Goal: Task Accomplishment & Management: Use online tool/utility

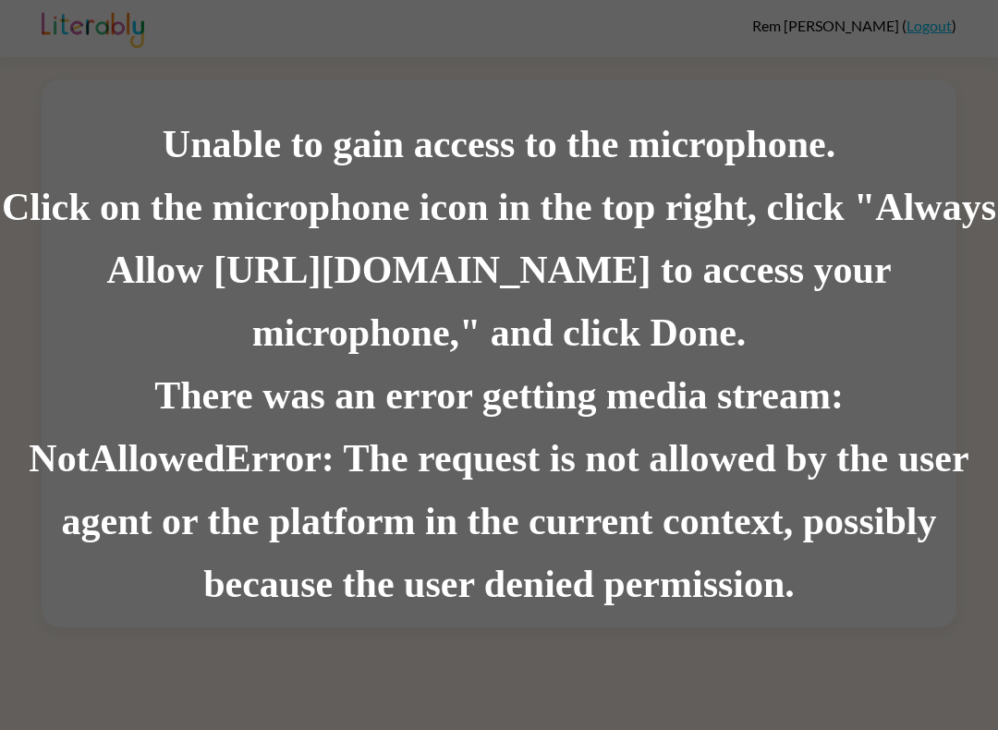
click at [400, 78] on div "Unable to gain access to the microphone. Click on the microphone icon in the to…" at bounding box center [499, 365] width 998 height 730
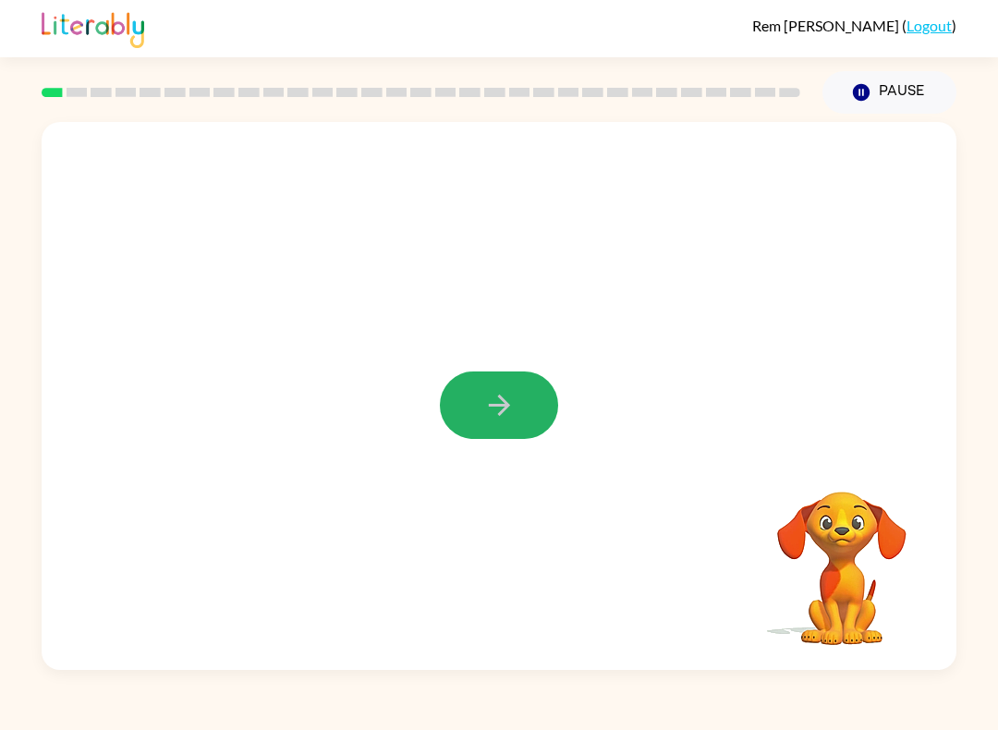
click at [511, 410] on icon "button" at bounding box center [499, 405] width 32 height 32
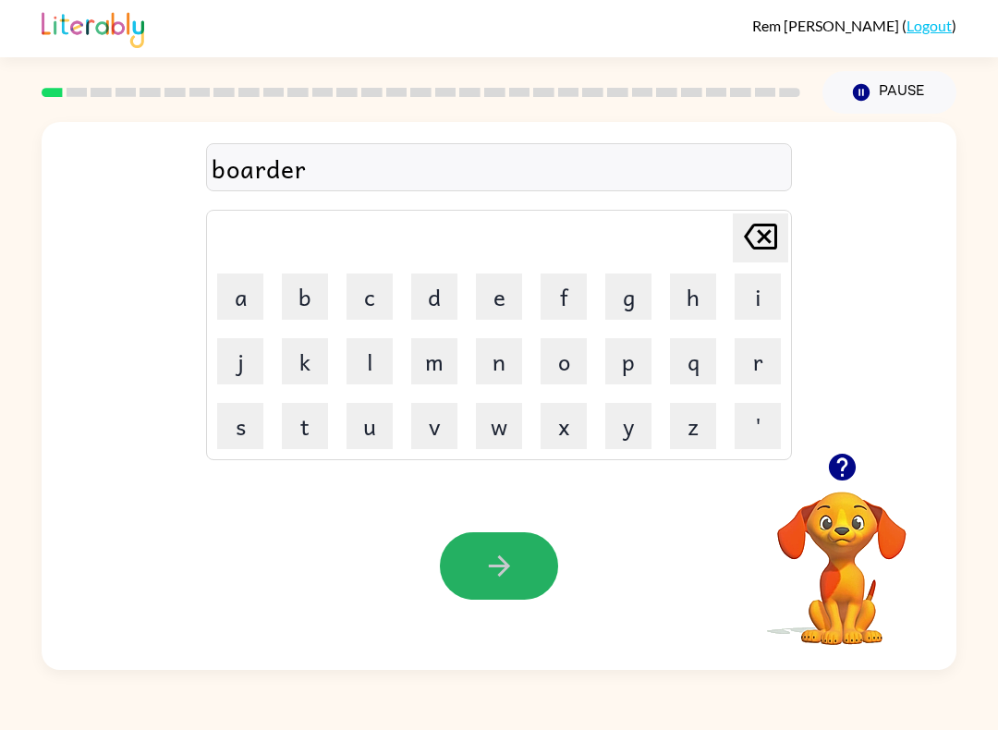
click at [507, 574] on icon "button" at bounding box center [499, 566] width 32 height 32
click at [492, 593] on button "button" at bounding box center [499, 565] width 118 height 67
click at [749, 261] on div "Delete Delete last character input" at bounding box center [760, 237] width 44 height 47
click at [752, 263] on table "Delete Delete last character input a b c d e f g h i j k l m n o p q r s t u v …" at bounding box center [499, 335] width 584 height 249
click at [772, 245] on icon "Delete Delete last character input" at bounding box center [760, 236] width 44 height 44
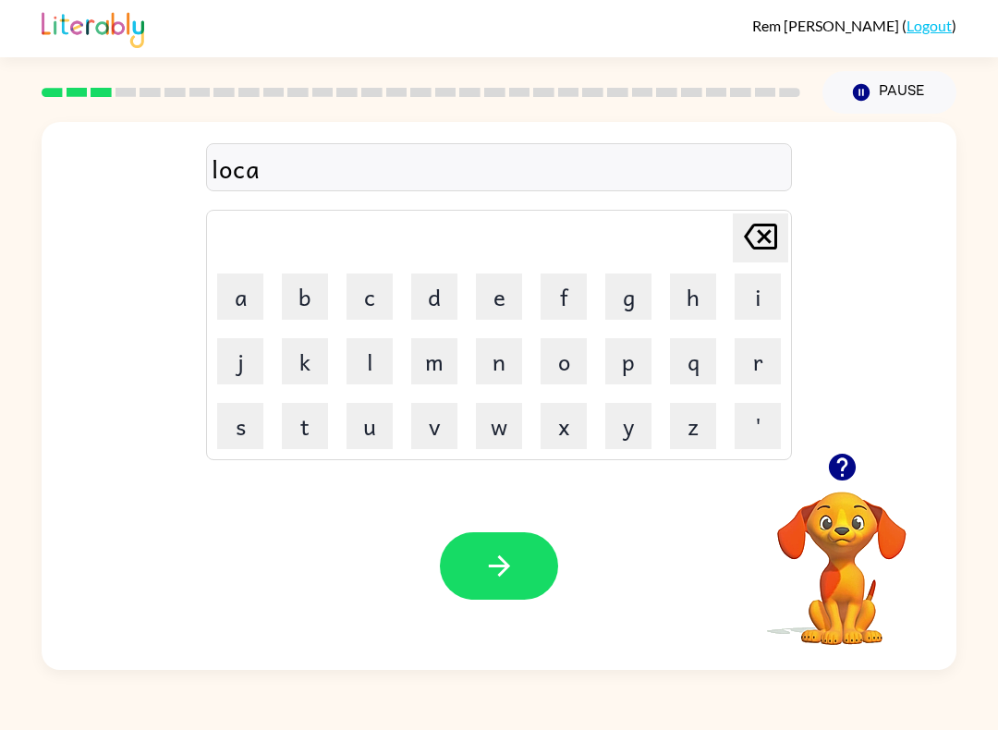
click at [771, 245] on icon "Delete Delete last character input" at bounding box center [760, 236] width 44 height 44
click at [770, 241] on icon at bounding box center [760, 237] width 33 height 26
click at [769, 241] on icon at bounding box center [760, 237] width 33 height 26
click at [507, 561] on icon "button" at bounding box center [499, 566] width 32 height 32
click at [498, 555] on icon "button" at bounding box center [499, 566] width 32 height 32
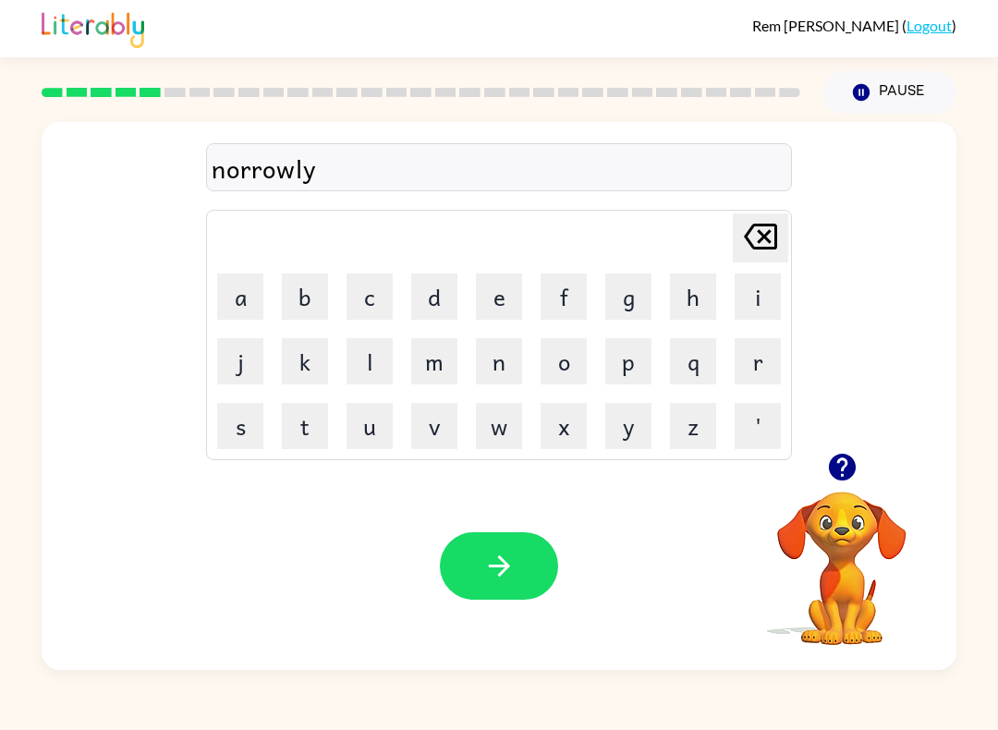
click at [762, 235] on icon at bounding box center [760, 237] width 33 height 26
click at [769, 261] on div "Delete Delete last character input" at bounding box center [760, 237] width 44 height 47
click at [774, 267] on td "i" at bounding box center [757, 296] width 63 height 63
click at [772, 273] on button "i" at bounding box center [757, 296] width 46 height 46
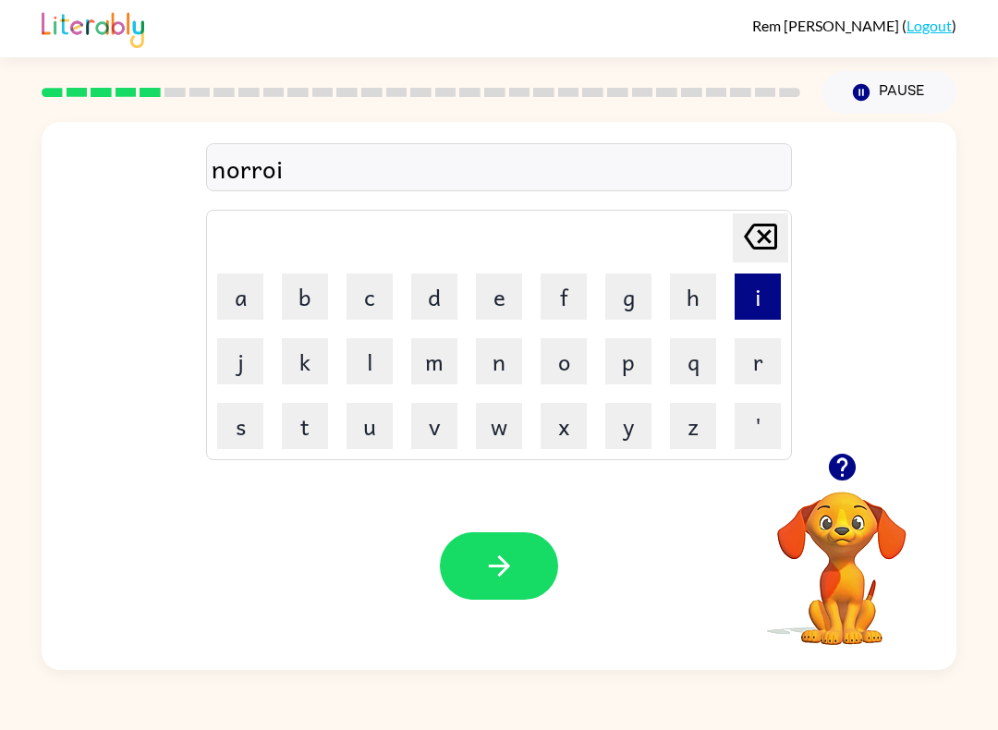
click at [770, 269] on td "i" at bounding box center [757, 296] width 63 height 63
click at [768, 258] on icon "Delete Delete last character input" at bounding box center [760, 236] width 44 height 44
click at [767, 257] on icon "Delete Delete last character input" at bounding box center [760, 236] width 44 height 44
click at [773, 232] on icon "Delete Delete last character input" at bounding box center [760, 236] width 44 height 44
click at [759, 243] on icon at bounding box center [760, 237] width 33 height 26
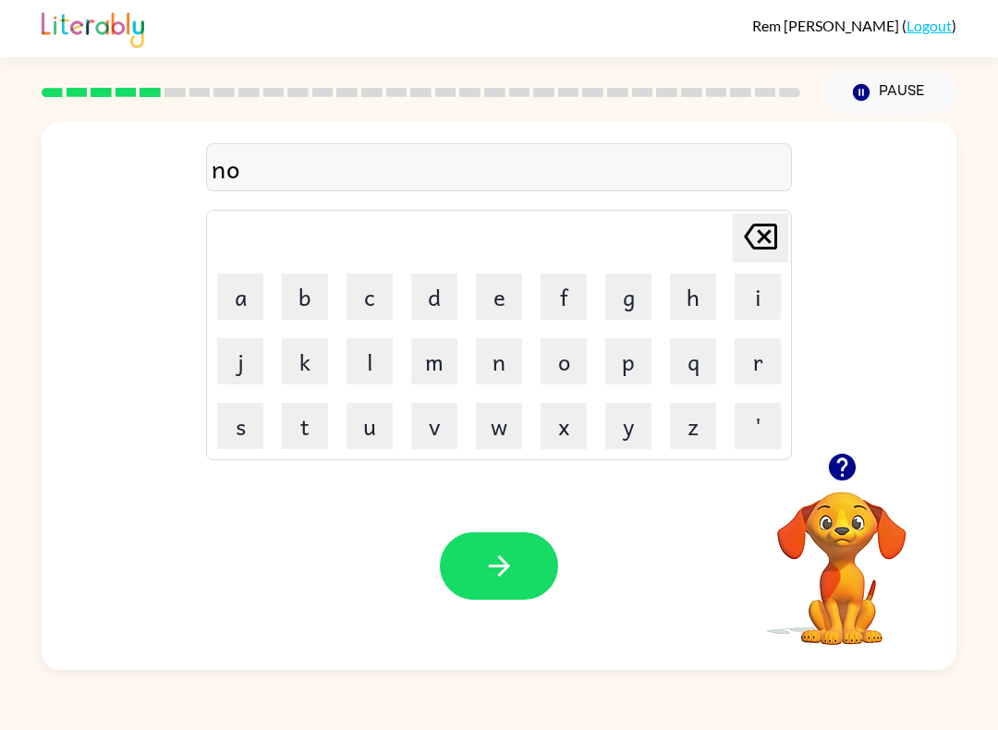
click at [750, 240] on icon "Delete Delete last character input" at bounding box center [760, 236] width 44 height 44
click at [519, 590] on button "button" at bounding box center [499, 565] width 118 height 67
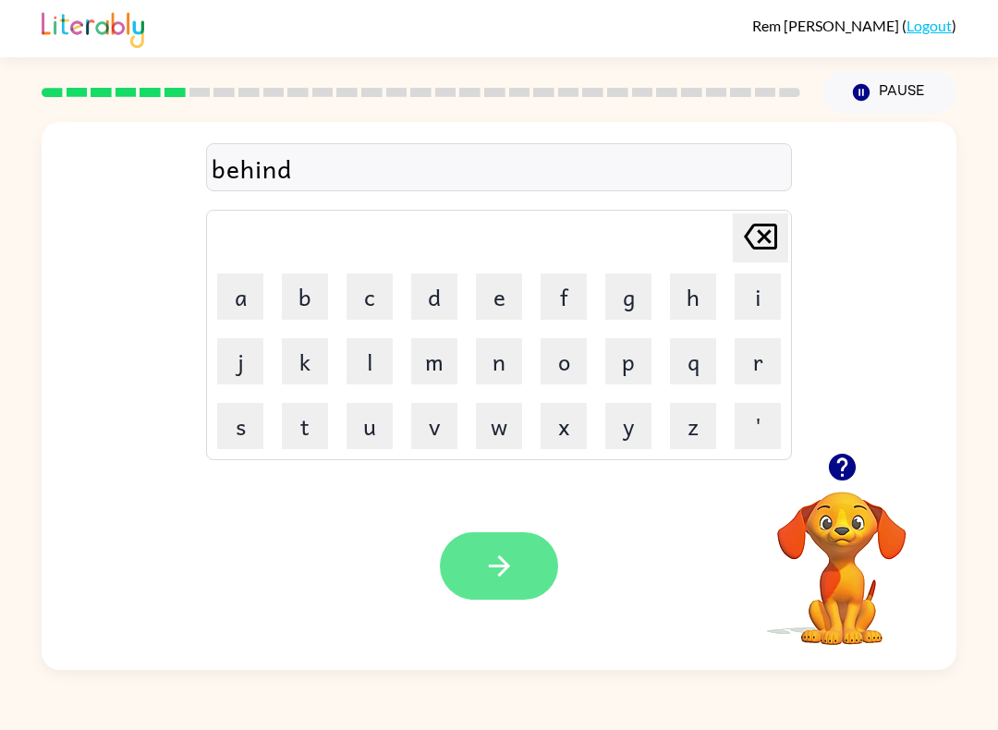
click at [503, 559] on icon "button" at bounding box center [499, 566] width 32 height 32
click at [520, 567] on button "button" at bounding box center [499, 565] width 118 height 67
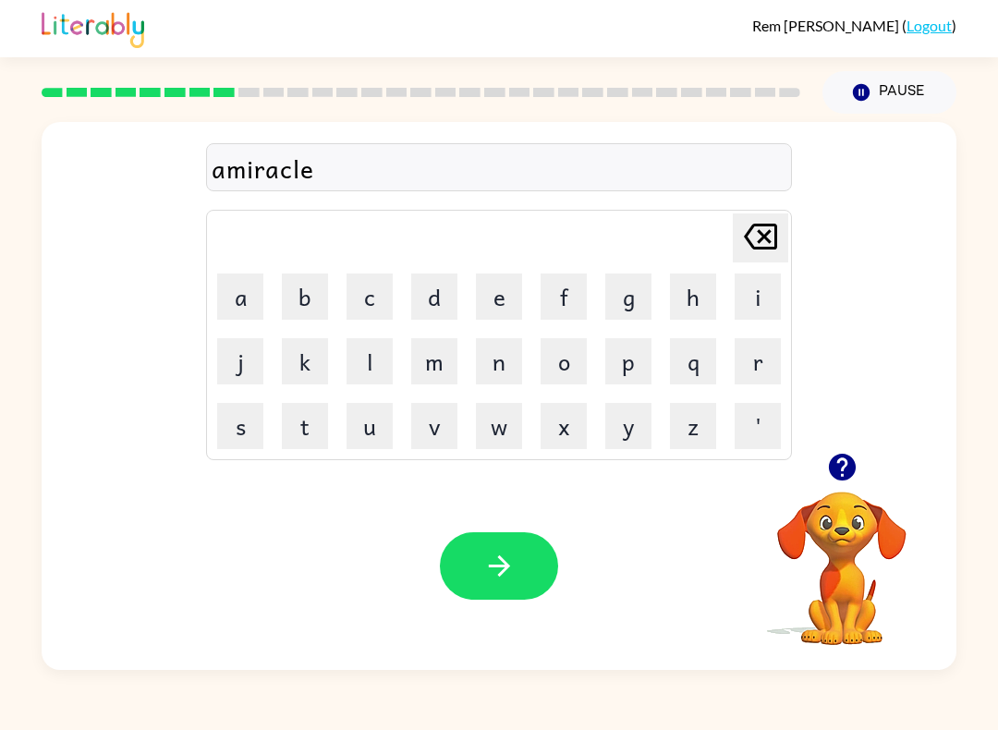
click at [218, 176] on div "amiracle" at bounding box center [499, 168] width 575 height 39
click at [774, 229] on icon at bounding box center [760, 237] width 33 height 26
click at [774, 236] on icon at bounding box center [760, 237] width 33 height 26
click at [480, 585] on button "button" at bounding box center [499, 565] width 118 height 67
click at [513, 564] on icon "button" at bounding box center [499, 566] width 32 height 32
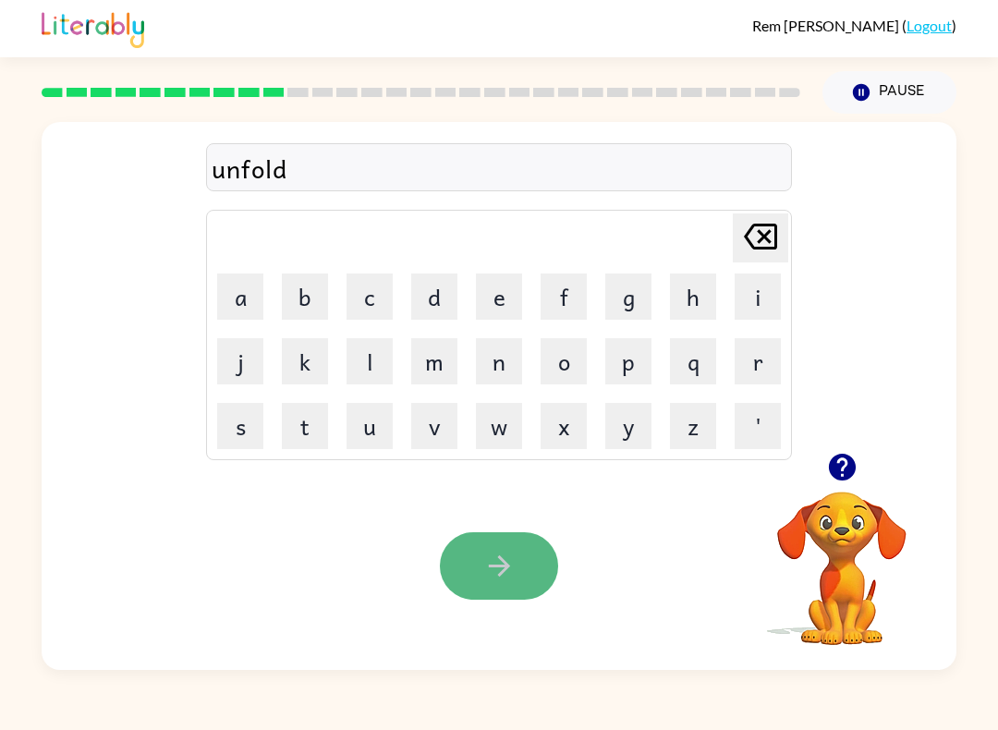
click at [520, 592] on button "button" at bounding box center [499, 565] width 118 height 67
click at [497, 578] on icon "button" at bounding box center [499, 566] width 32 height 32
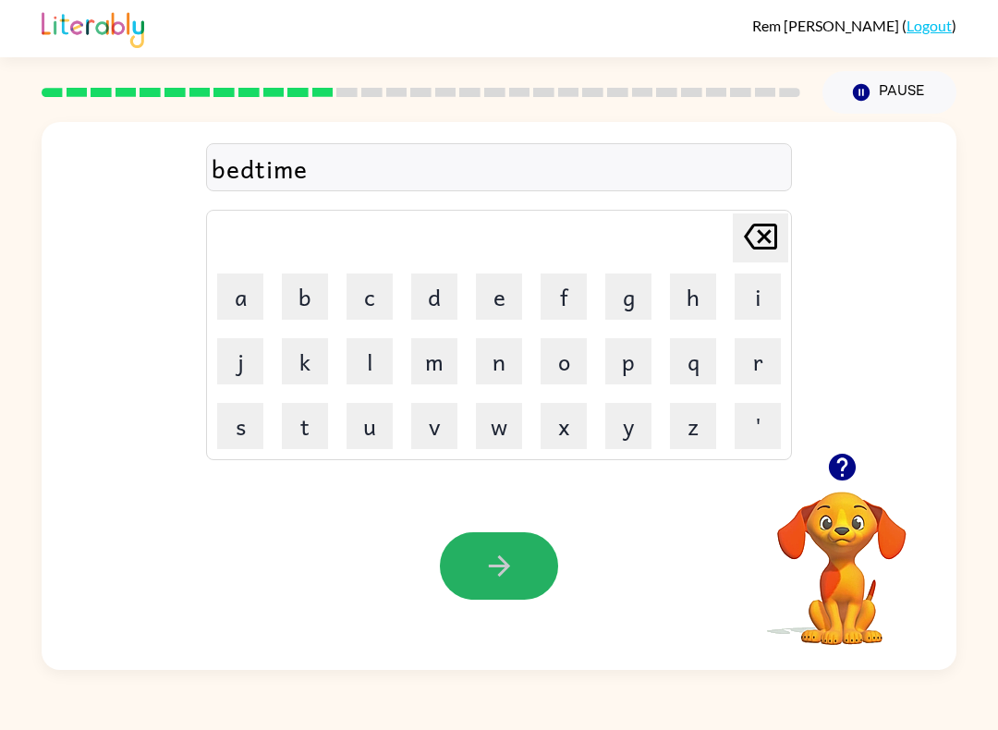
click at [481, 557] on button "button" at bounding box center [499, 565] width 118 height 67
click at [549, 561] on button "button" at bounding box center [499, 565] width 118 height 67
drag, startPoint x: 498, startPoint y: 561, endPoint x: 481, endPoint y: 538, distance: 28.5
click at [482, 546] on button "button" at bounding box center [499, 565] width 118 height 67
drag, startPoint x: 479, startPoint y: 594, endPoint x: 470, endPoint y: 580, distance: 16.2
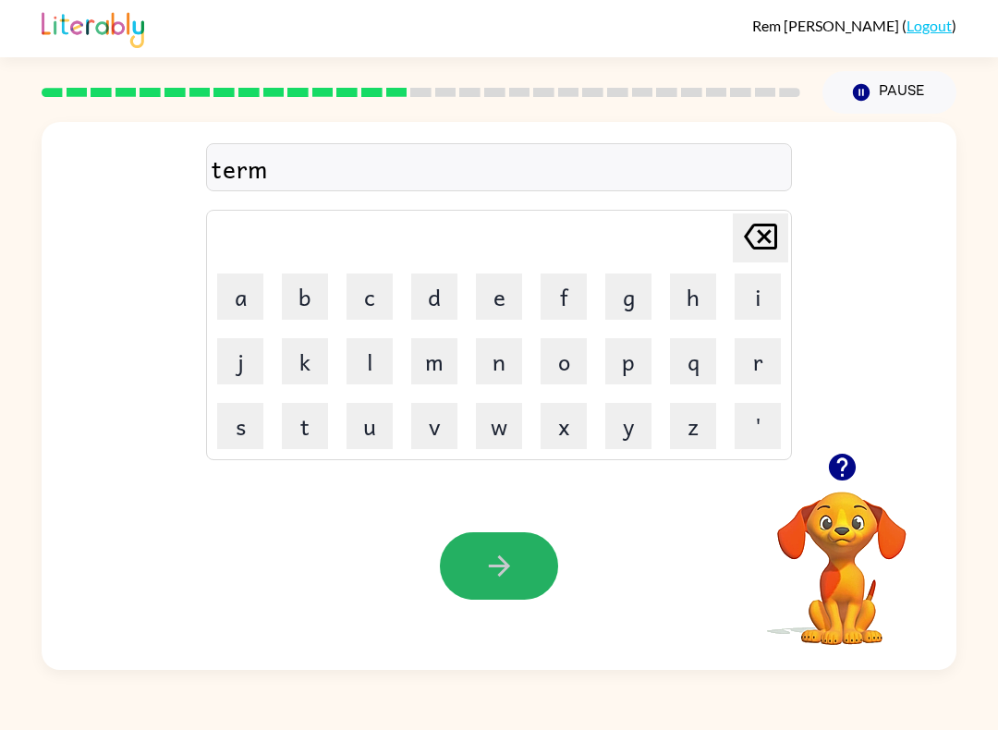
click at [470, 585] on button "button" at bounding box center [499, 565] width 118 height 67
click at [517, 582] on button "button" at bounding box center [499, 565] width 118 height 67
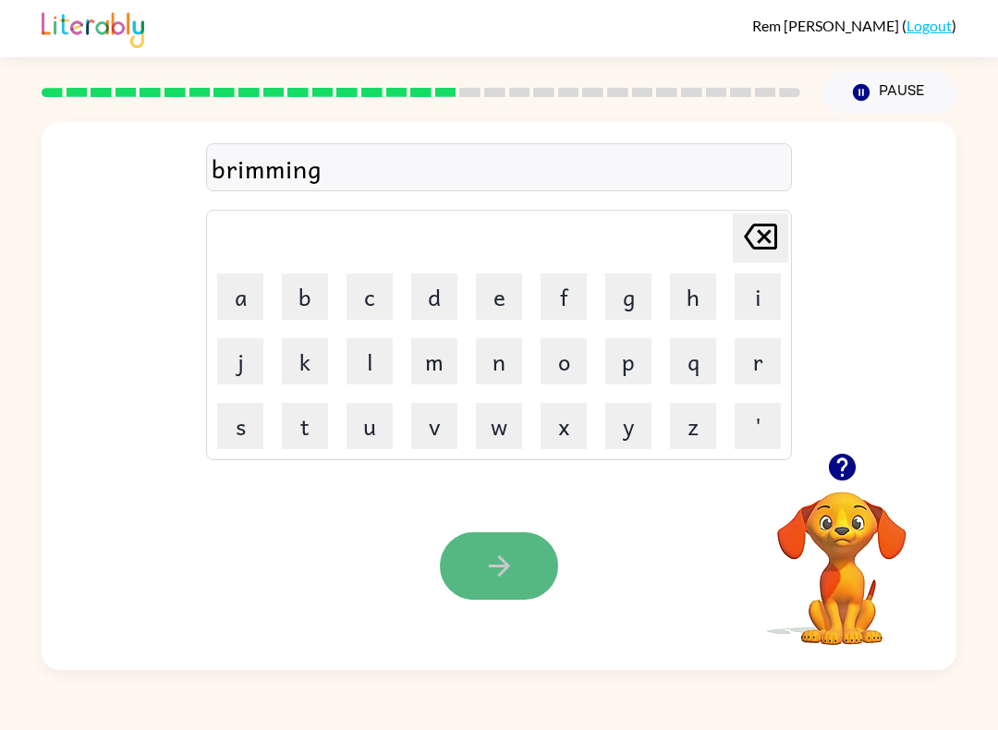
click at [511, 583] on button "button" at bounding box center [499, 565] width 118 height 67
click at [479, 585] on button "button" at bounding box center [499, 565] width 118 height 67
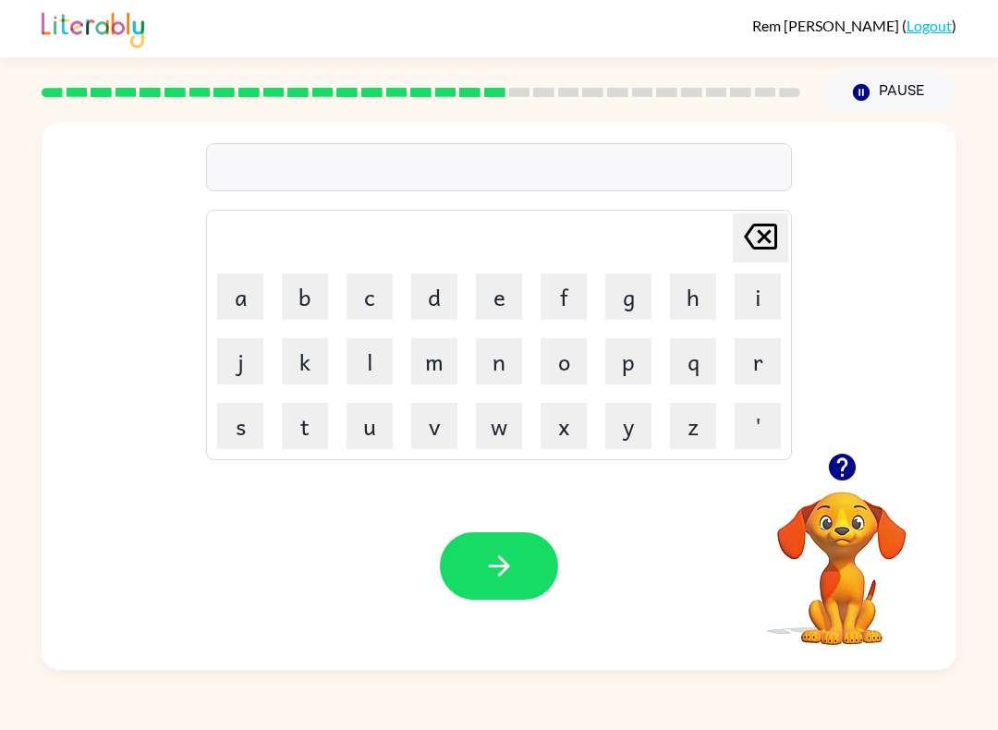
click at [852, 557] on video "Your browser must support playing .mp4 files to use Literably. Please try using…" at bounding box center [841, 555] width 185 height 185
click at [825, 523] on video "Your browser must support playing .mp4 files to use Literably. Please try using…" at bounding box center [841, 555] width 185 height 185
click at [875, 66] on div "Pause Pause" at bounding box center [889, 92] width 156 height 65
click at [865, 90] on icon "button" at bounding box center [861, 92] width 17 height 17
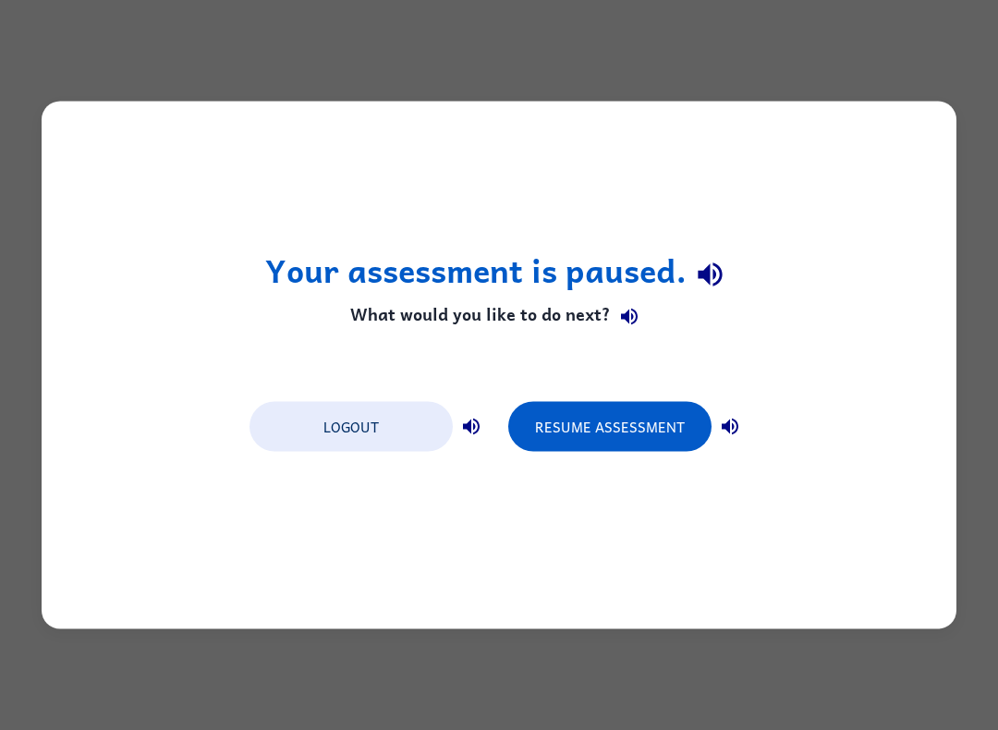
click at [856, 92] on div "Your assessment is paused. What would you like to do next? Logout Resume Assess…" at bounding box center [499, 365] width 998 height 730
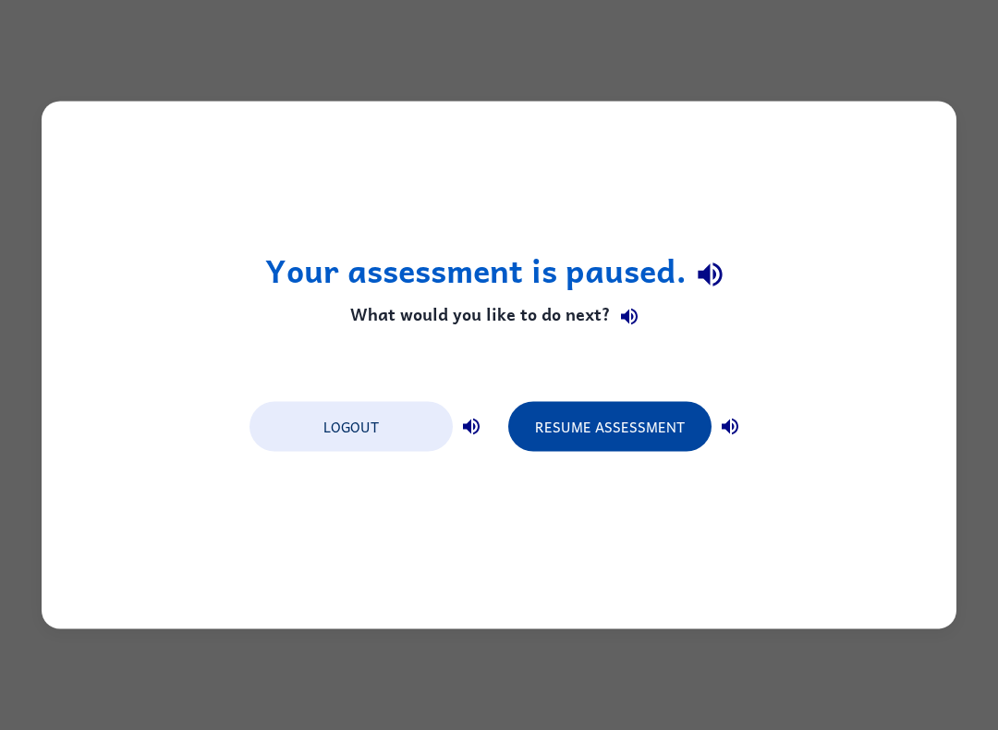
click at [565, 431] on button "Resume Assessment" at bounding box center [609, 427] width 203 height 50
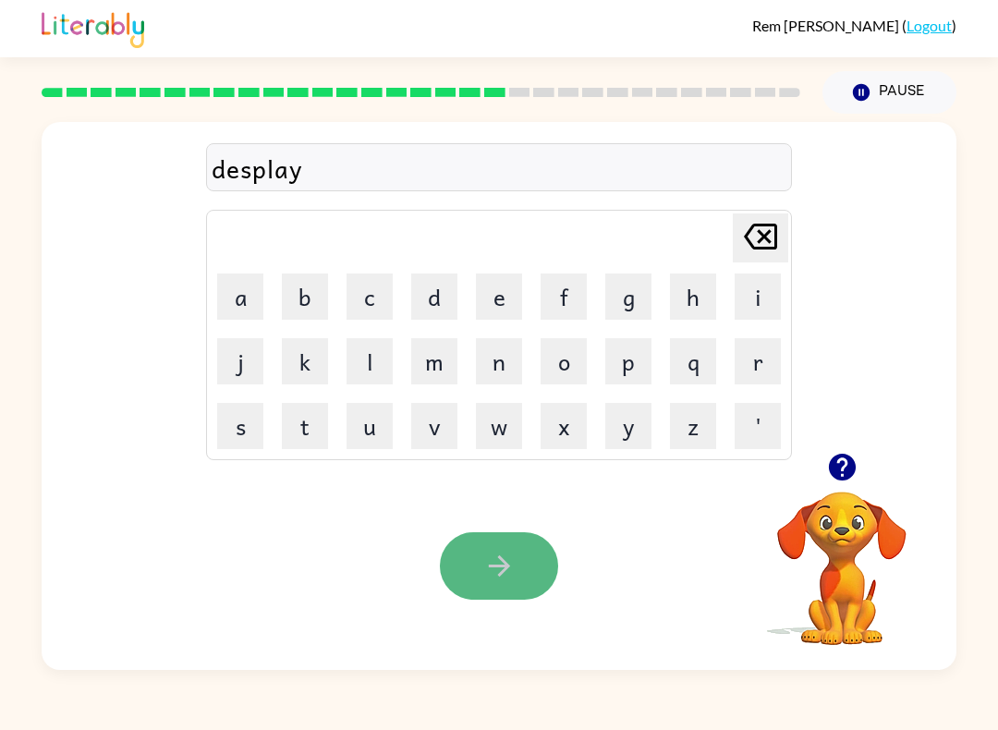
click at [506, 595] on button "button" at bounding box center [499, 565] width 118 height 67
drag, startPoint x: 481, startPoint y: 558, endPoint x: 475, endPoint y: 543, distance: 16.1
click at [472, 546] on button "button" at bounding box center [499, 565] width 118 height 67
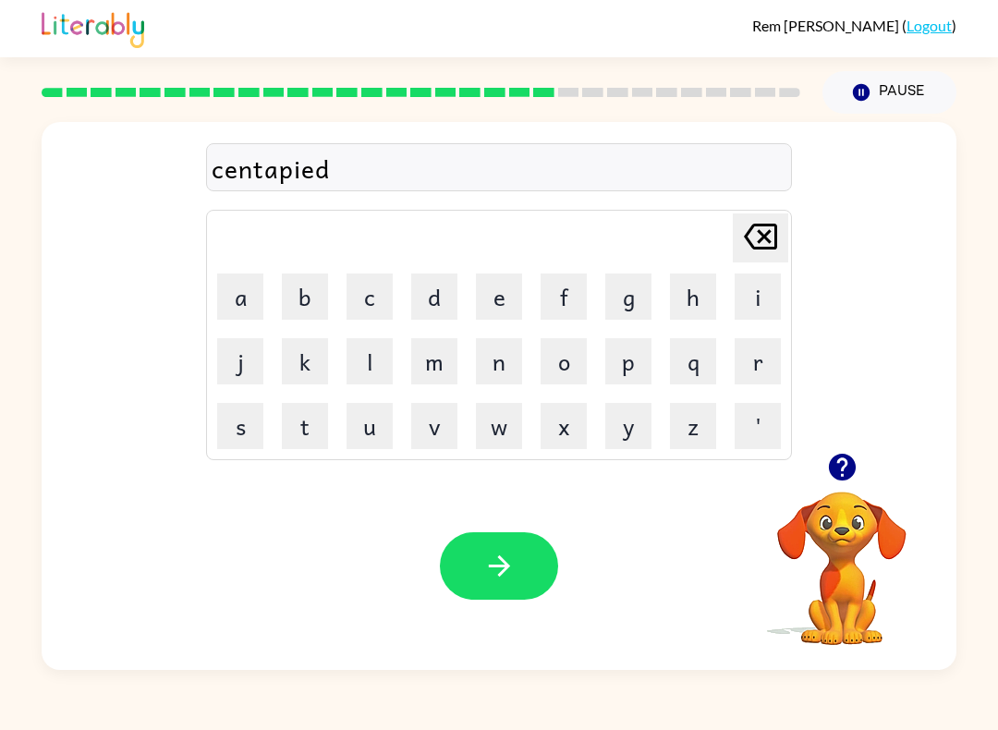
click at [769, 260] on div "Delete Delete last character input" at bounding box center [760, 237] width 44 height 47
click at [771, 246] on icon "Delete Delete last character input" at bounding box center [760, 236] width 44 height 44
click at [759, 245] on icon "Delete Delete last character input" at bounding box center [760, 236] width 44 height 44
click at [483, 560] on icon "button" at bounding box center [499, 566] width 32 height 32
click at [505, 568] on icon "button" at bounding box center [498, 565] width 21 height 21
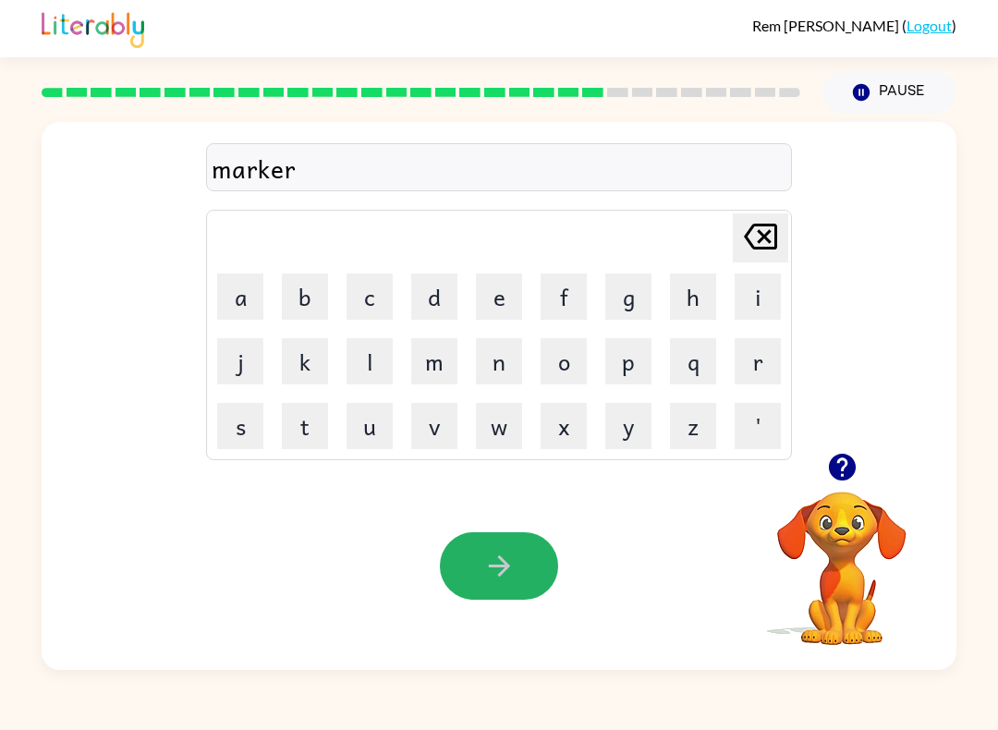
drag, startPoint x: 506, startPoint y: 557, endPoint x: 519, endPoint y: 558, distance: 13.0
click at [506, 557] on icon "button" at bounding box center [499, 566] width 32 height 32
click at [479, 577] on button "button" at bounding box center [499, 565] width 118 height 67
drag, startPoint x: 488, startPoint y: 574, endPoint x: 492, endPoint y: 584, distance: 11.2
click at [492, 584] on button "button" at bounding box center [499, 565] width 118 height 67
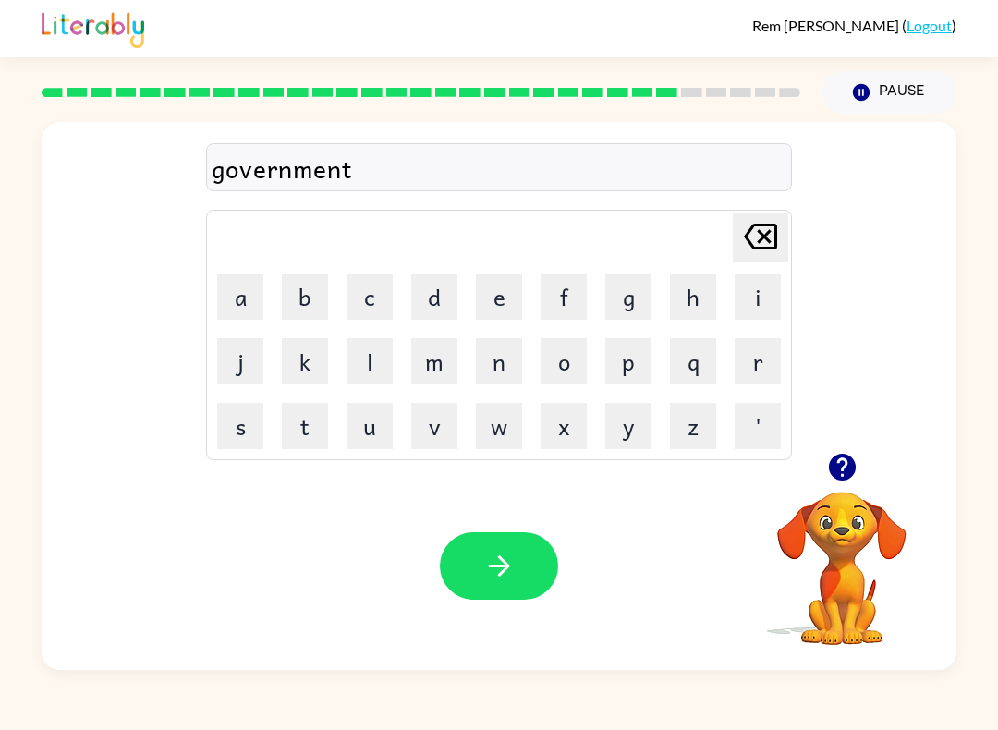
drag, startPoint x: 484, startPoint y: 579, endPoint x: 496, endPoint y: 587, distance: 14.1
click at [484, 579] on icon "button" at bounding box center [499, 566] width 32 height 32
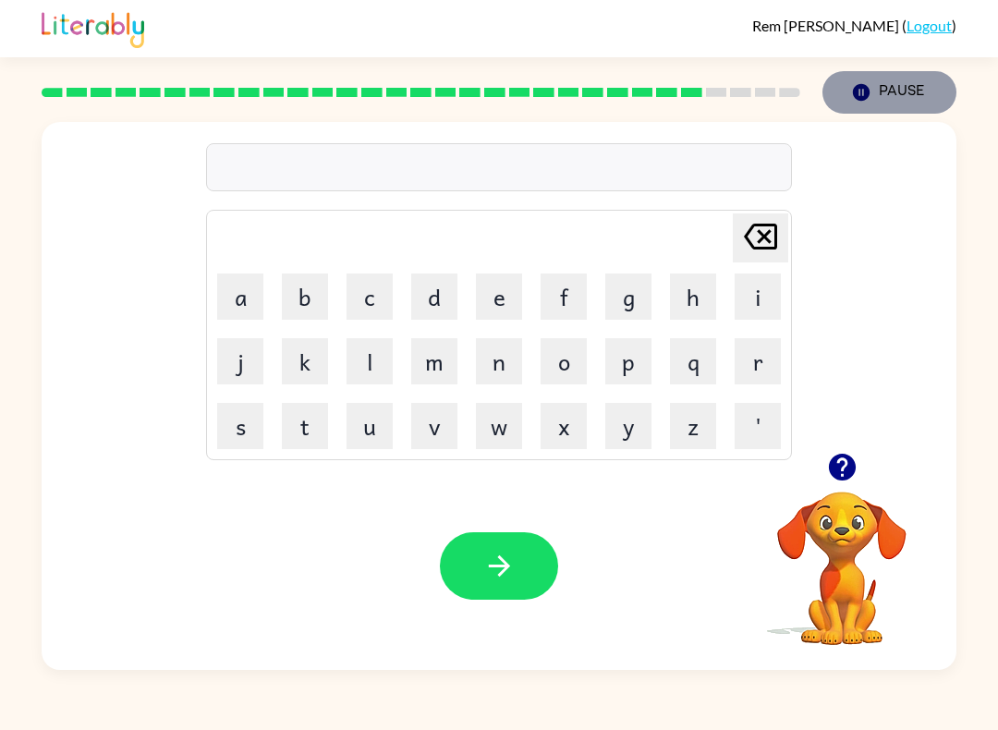
click at [896, 110] on button "Pause Pause" at bounding box center [889, 92] width 134 height 42
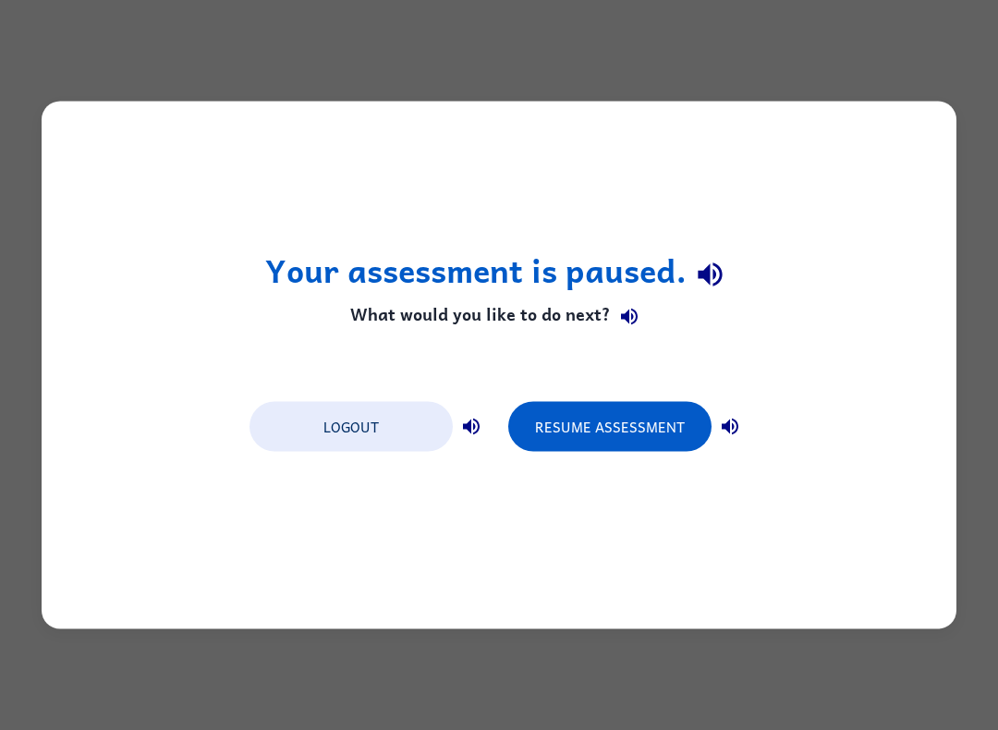
drag, startPoint x: 897, startPoint y: 110, endPoint x: 856, endPoint y: 115, distance: 41.8
click at [852, 113] on div "Your assessment is paused. What would you like to do next? Logout Resume Assess…" at bounding box center [499, 366] width 915 height 528
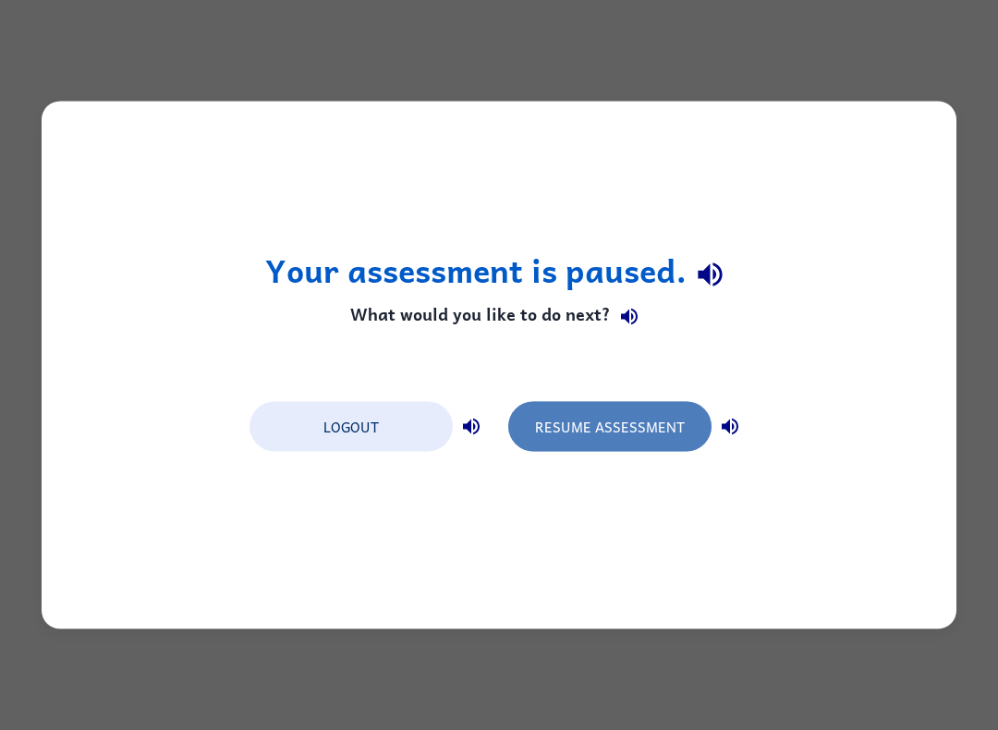
click at [628, 447] on button "Resume Assessment" at bounding box center [609, 427] width 203 height 50
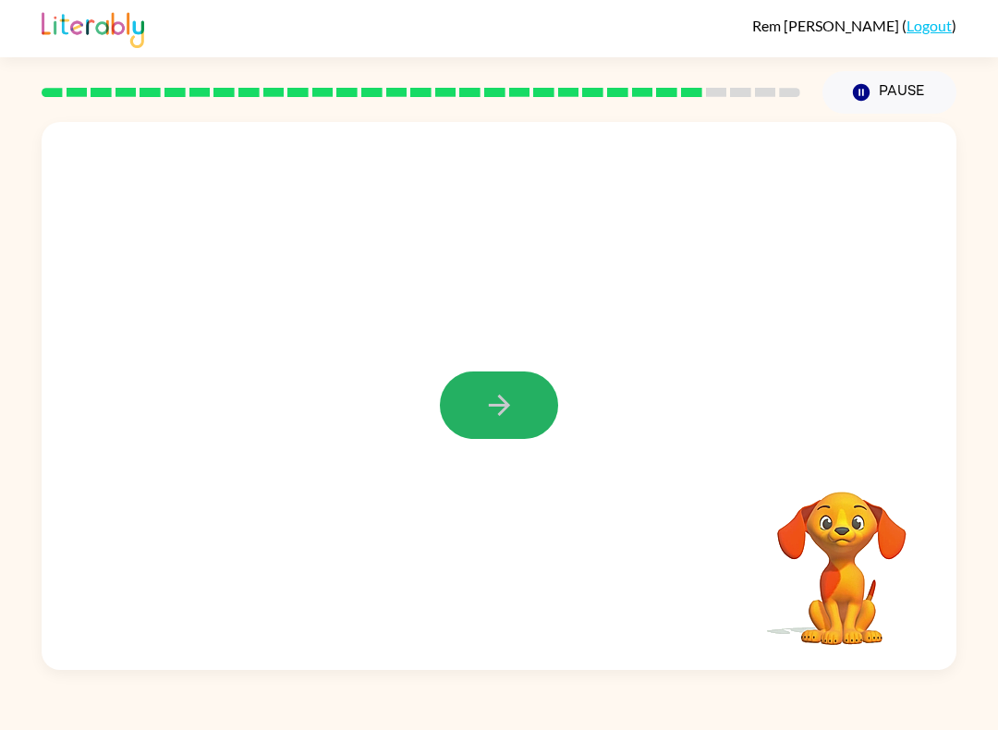
click at [502, 438] on button "button" at bounding box center [499, 404] width 118 height 67
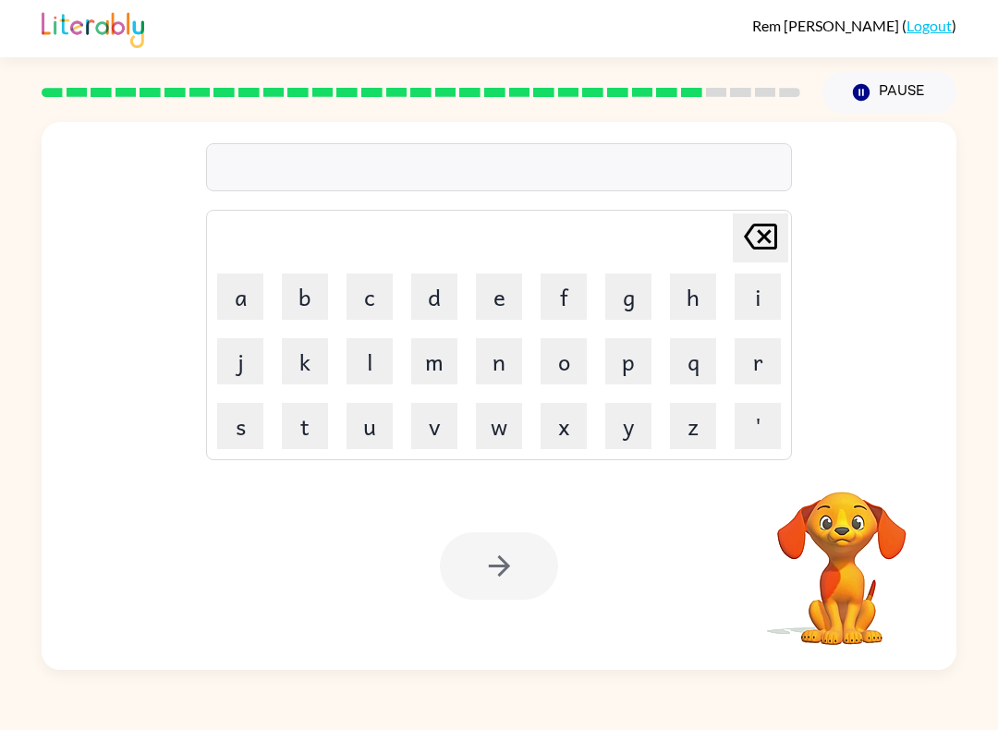
click at [861, 539] on video "Your browser must support playing .mp4 files to use Literably. Please try using…" at bounding box center [841, 555] width 185 height 185
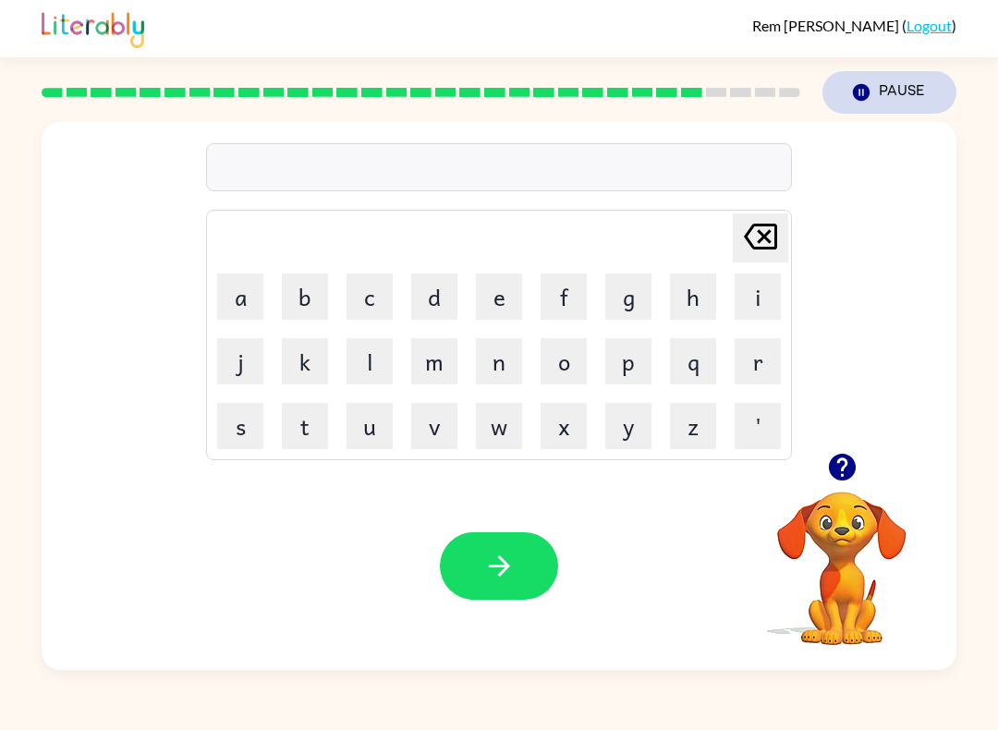
click at [898, 94] on button "Pause Pause" at bounding box center [889, 92] width 134 height 42
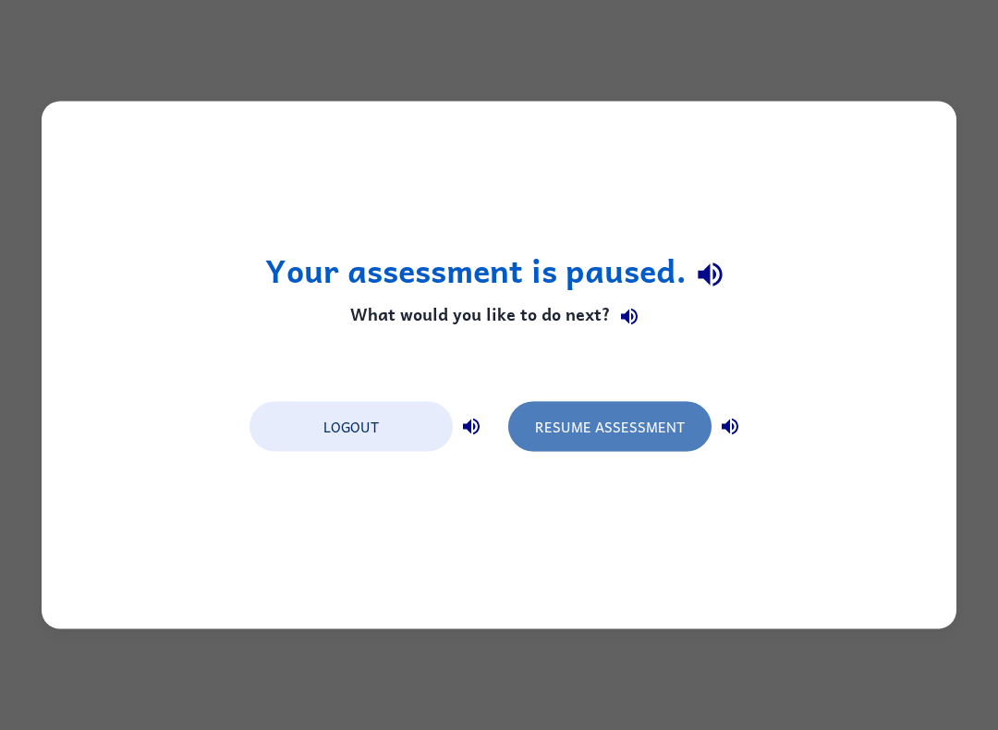
click at [607, 416] on button "Resume Assessment" at bounding box center [609, 427] width 203 height 50
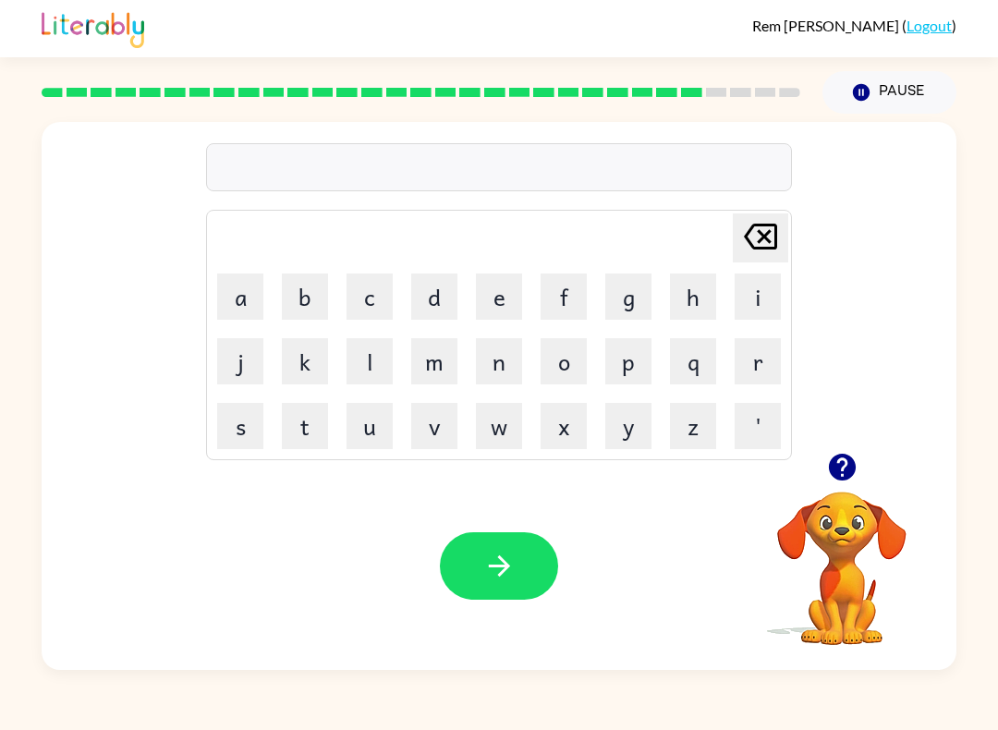
click at [844, 458] on icon "button" at bounding box center [841, 467] width 27 height 27
click at [836, 543] on video "Your browser must support playing .mp4 files to use Literably. Please try using…" at bounding box center [841, 555] width 185 height 185
click at [835, 507] on video "Your browser must support playing .mp4 files to use Literably. Please try using…" at bounding box center [841, 555] width 185 height 185
click at [839, 460] on icon "button" at bounding box center [842, 467] width 32 height 32
click at [848, 457] on icon "button" at bounding box center [841, 467] width 27 height 27
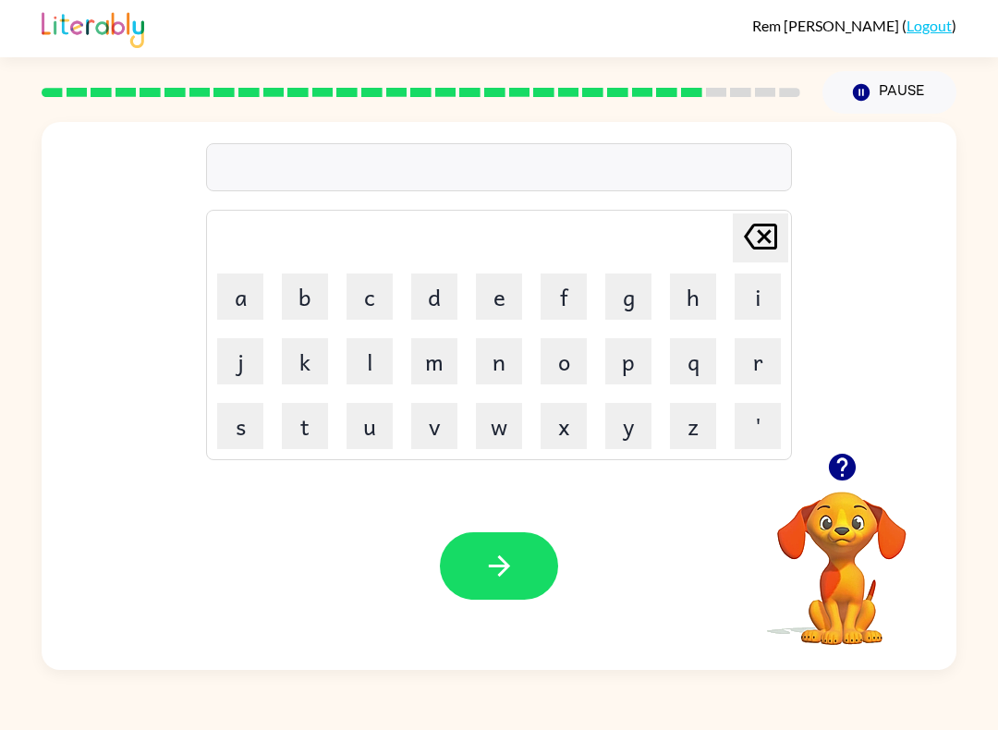
click at [852, 469] on icon "button" at bounding box center [841, 467] width 27 height 27
click at [859, 458] on button "button" at bounding box center [842, 466] width 47 height 47
click at [846, 478] on icon "button" at bounding box center [841, 467] width 27 height 27
click at [859, 88] on icon "button" at bounding box center [861, 92] width 17 height 17
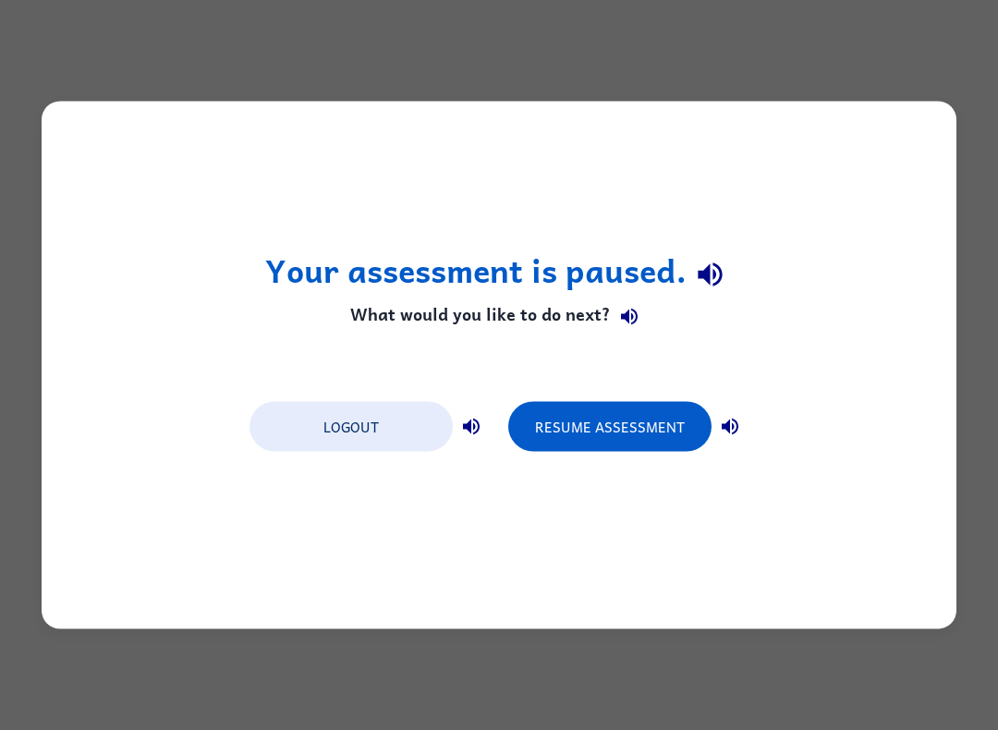
click at [623, 326] on icon "button" at bounding box center [629, 316] width 22 height 22
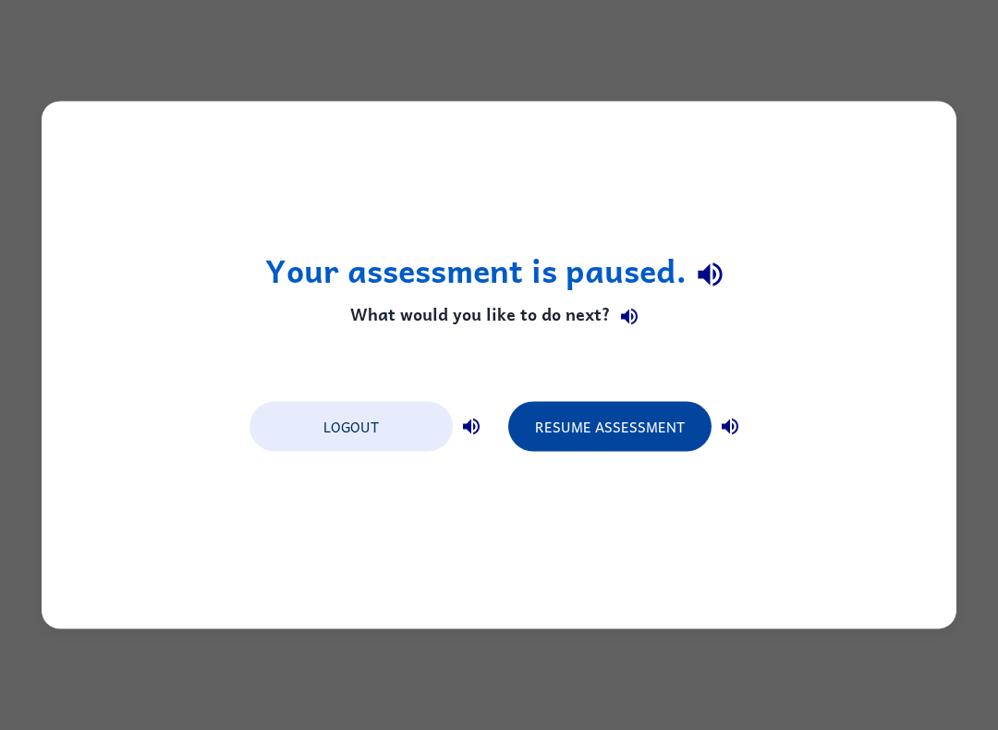
click at [611, 433] on button "Resume Assessment" at bounding box center [609, 427] width 203 height 50
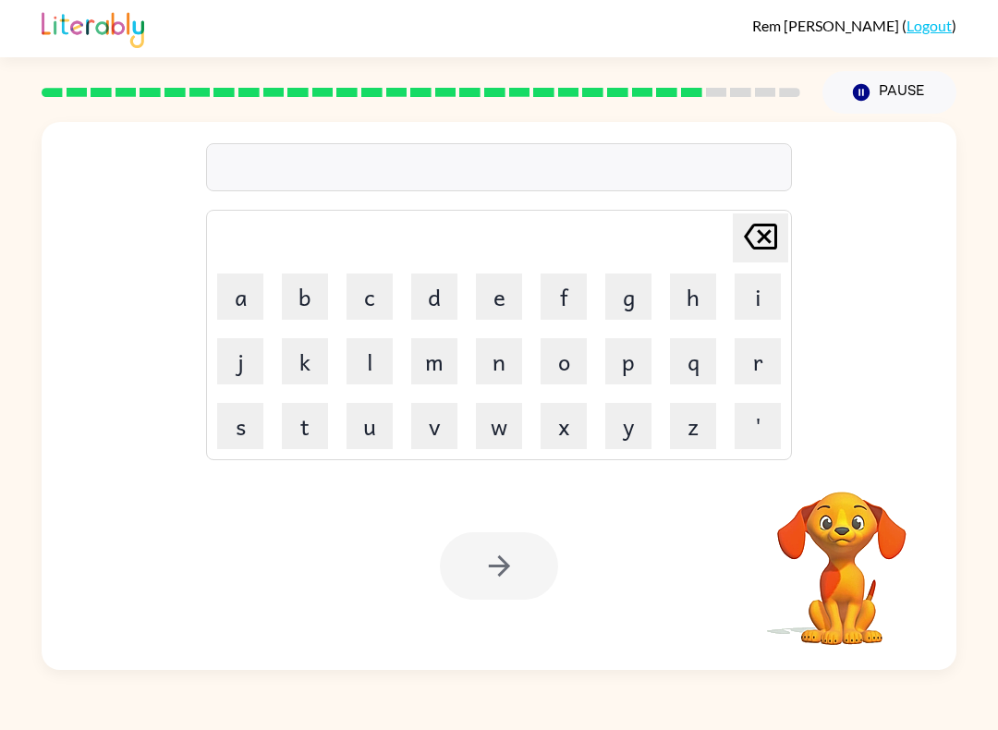
click at [875, 512] on video "Your browser must support playing .mp4 files to use Literably. Please try using…" at bounding box center [841, 555] width 185 height 185
click at [857, 520] on video "Your browser must support playing .mp4 files to use Literably. Please try using…" at bounding box center [841, 555] width 185 height 185
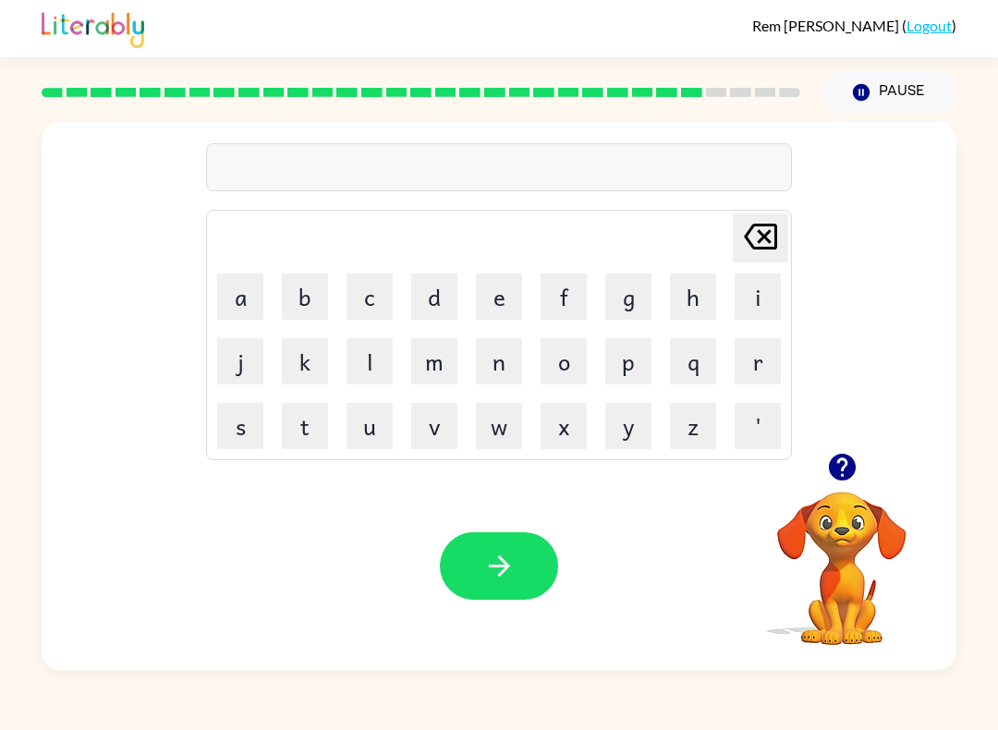
click at [829, 535] on video "Your browser must support playing .mp4 files to use Literably. Please try using…" at bounding box center [841, 555] width 185 height 185
click at [501, 564] on icon "button" at bounding box center [499, 566] width 32 height 32
click at [897, 90] on button "Pause Pause" at bounding box center [889, 92] width 134 height 42
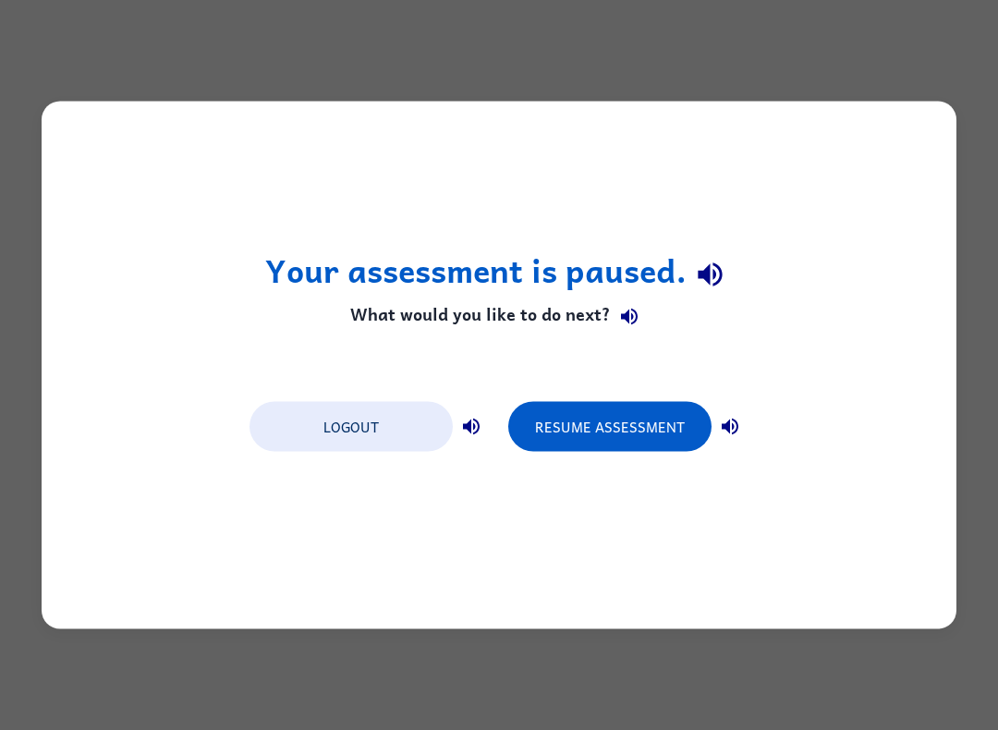
click at [711, 284] on icon "button" at bounding box center [710, 274] width 32 height 32
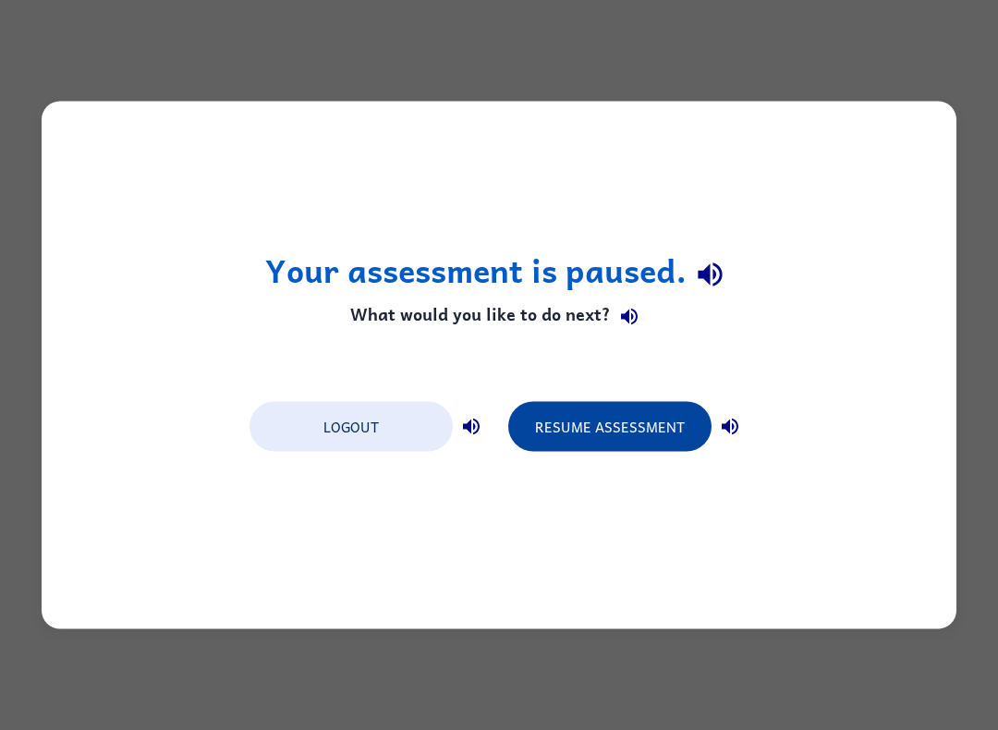
click at [629, 424] on button "Resume Assessment" at bounding box center [609, 427] width 203 height 50
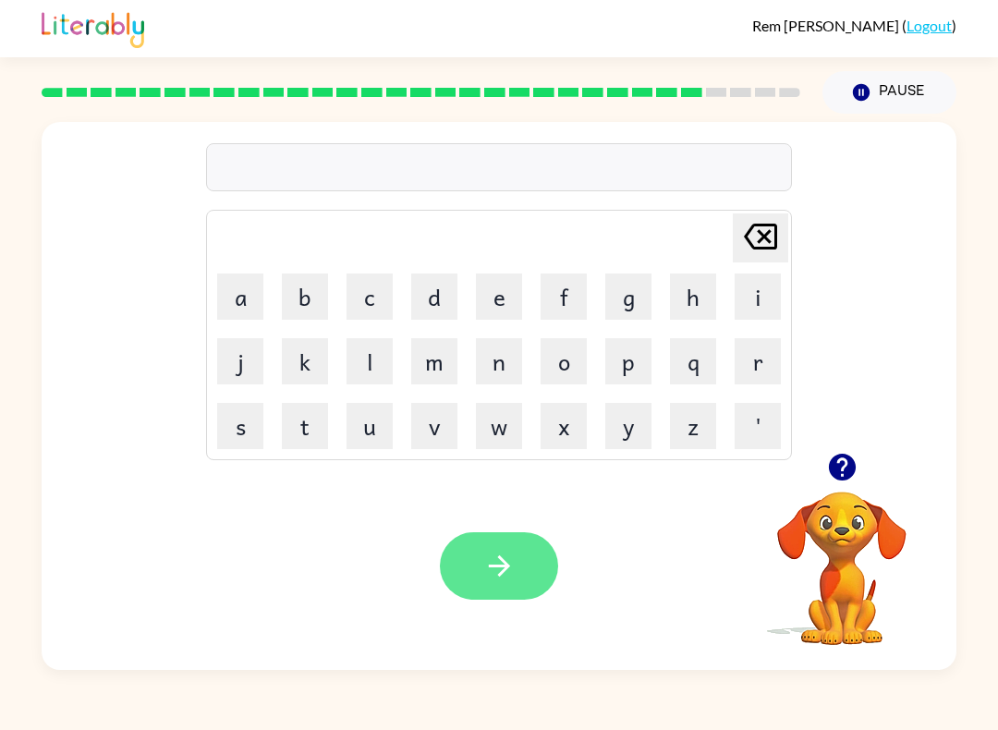
click at [516, 577] on button "button" at bounding box center [499, 565] width 118 height 67
click at [481, 573] on button "button" at bounding box center [499, 565] width 118 height 67
click at [498, 554] on icon "button" at bounding box center [499, 566] width 32 height 32
click at [495, 568] on icon "button" at bounding box center [499, 566] width 32 height 32
click at [483, 558] on icon "button" at bounding box center [499, 566] width 32 height 32
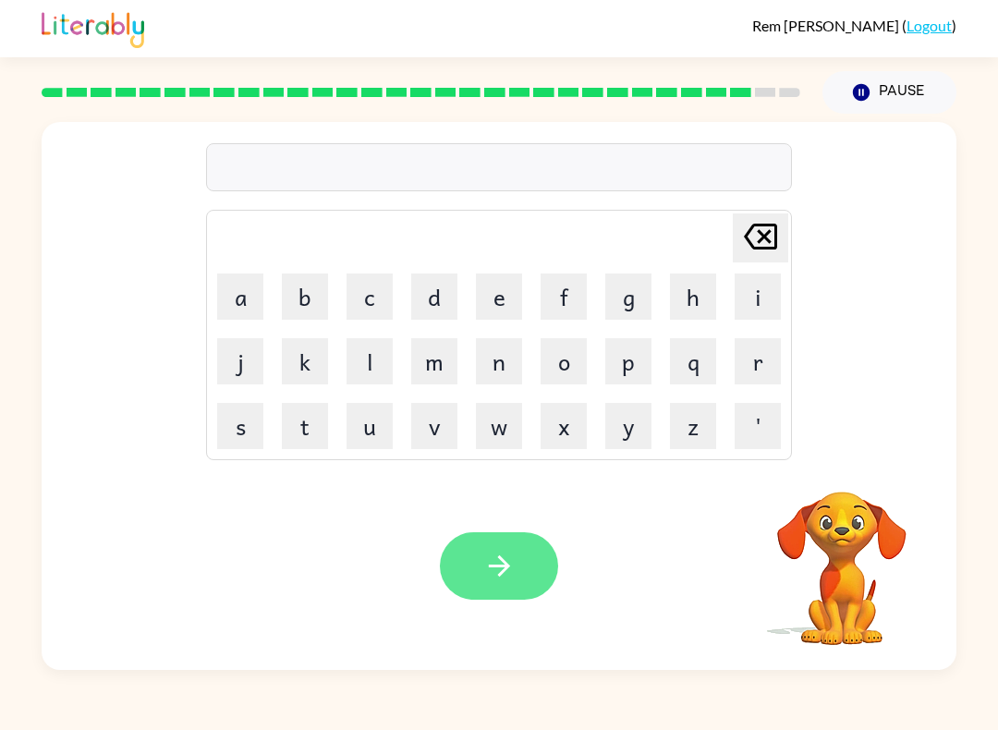
click at [497, 579] on icon "button" at bounding box center [499, 566] width 32 height 32
click at [498, 568] on icon "button" at bounding box center [499, 566] width 32 height 32
